Goal: Find specific page/section: Find specific page/section

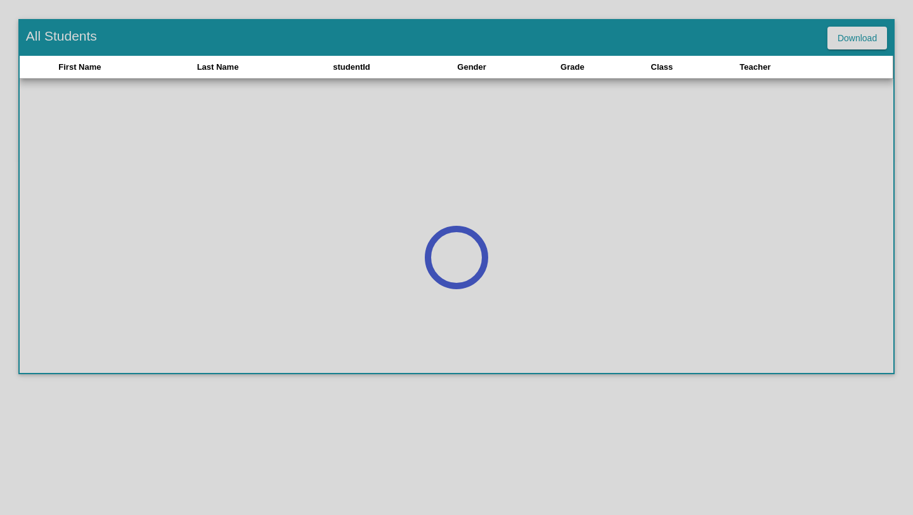
click at [69, 61] on div "First Name" at bounding box center [79, 67] width 42 height 13
